Goal: Find specific page/section: Find specific page/section

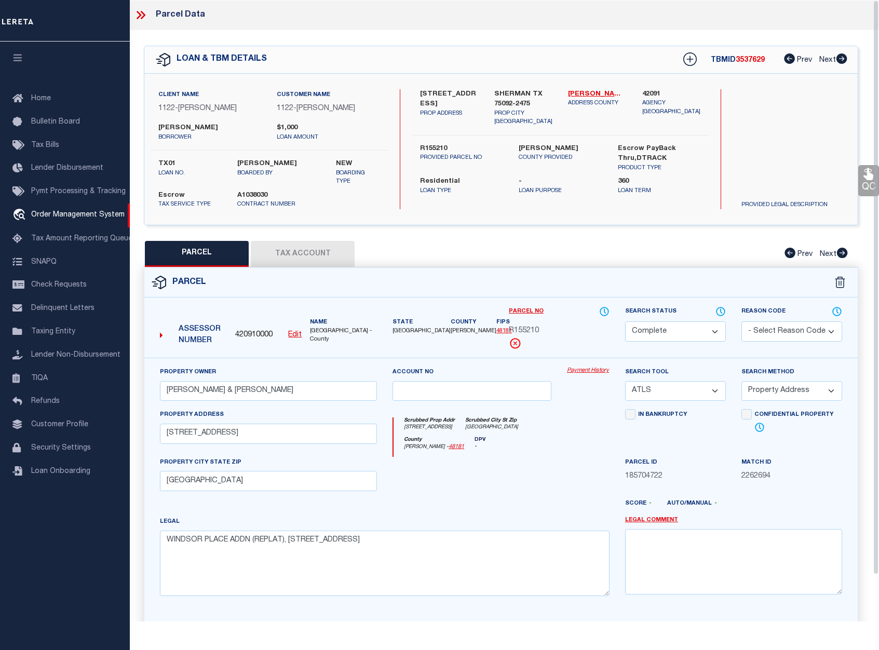
select select "200"
select select "CP"
select select "ATL"
select select "ADD"
